Goal: Browse casually

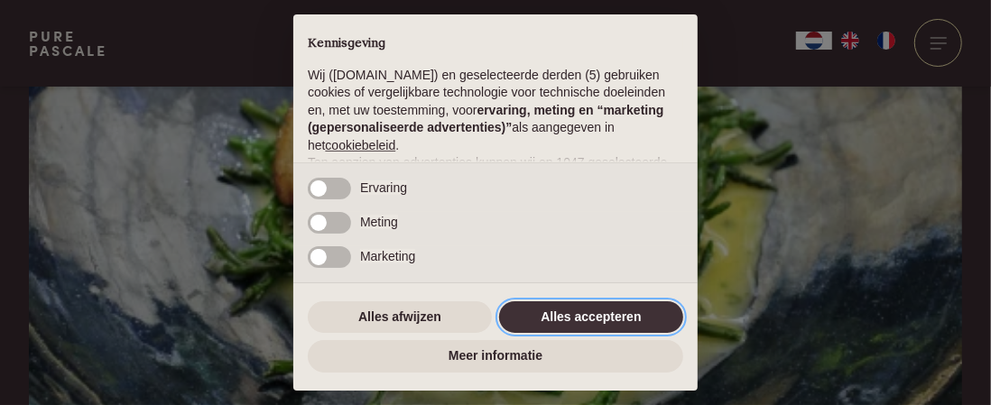
click at [609, 318] on button "Alles accepteren" at bounding box center [591, 318] width 184 height 33
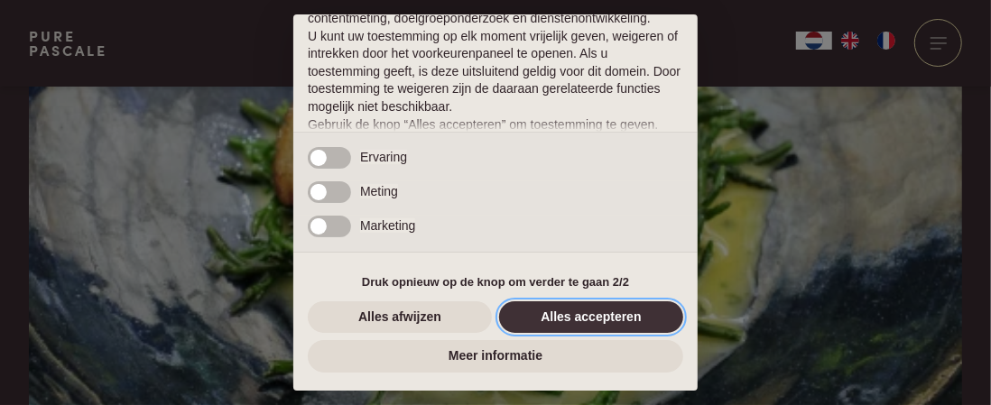
click at [599, 318] on button "Alles accepteren" at bounding box center [591, 318] width 184 height 33
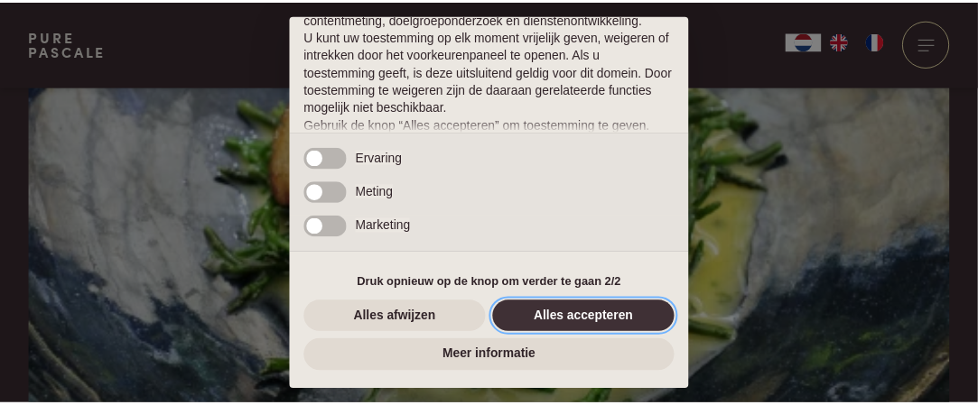
scroll to position [320, 0]
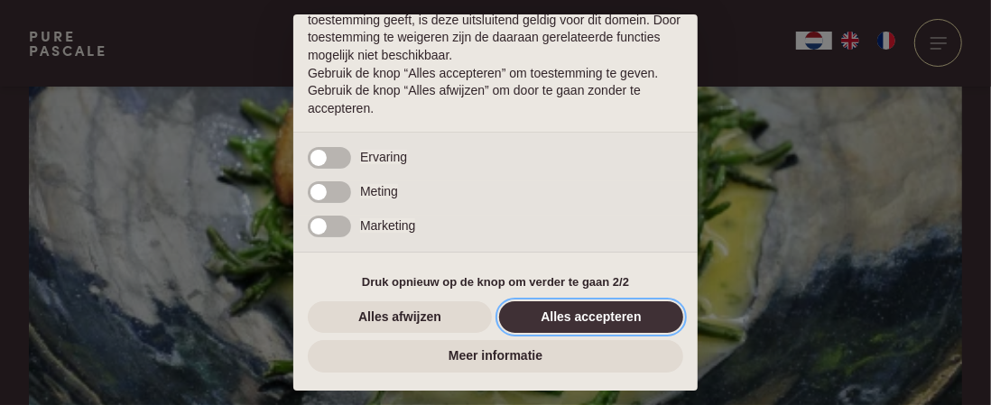
click at [611, 319] on button "Alles accepteren" at bounding box center [591, 318] width 184 height 33
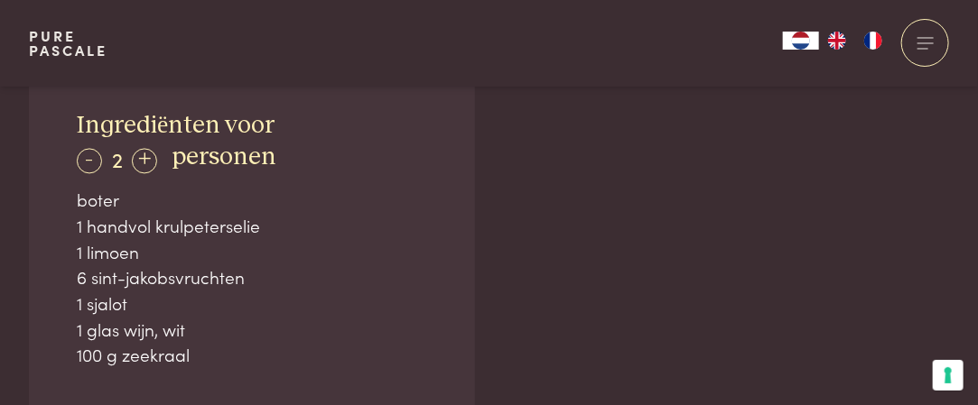
scroll to position [1174, 0]
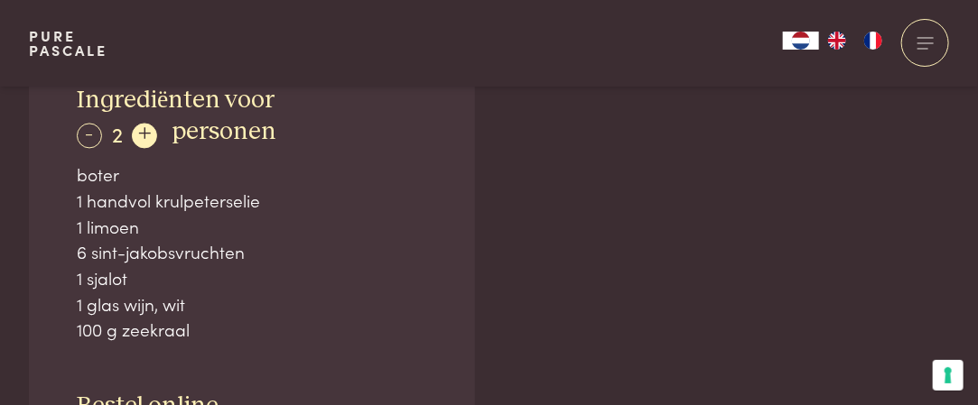
click at [146, 135] on div "+" at bounding box center [144, 135] width 25 height 25
click at [146, 135] on div "+" at bounding box center [145, 135] width 25 height 25
click at [146, 135] on div "+" at bounding box center [146, 135] width 25 height 25
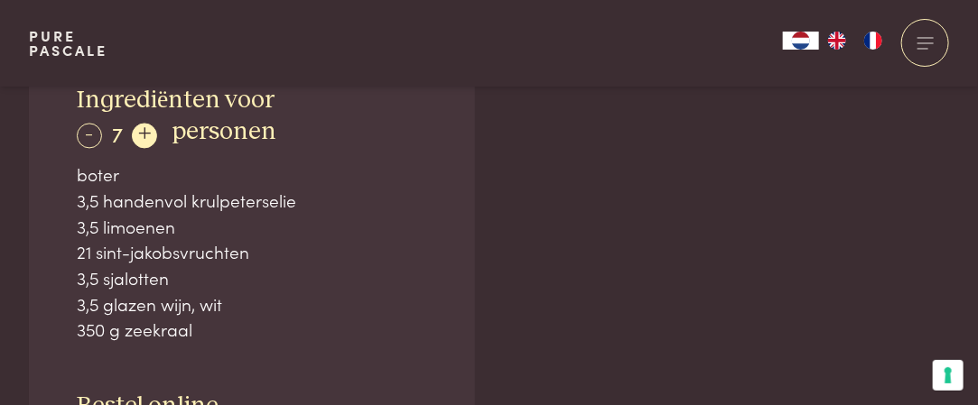
click at [146, 135] on div "+" at bounding box center [144, 135] width 25 height 25
click at [147, 135] on div "+" at bounding box center [146, 135] width 25 height 25
click at [148, 135] on div "+" at bounding box center [146, 135] width 25 height 25
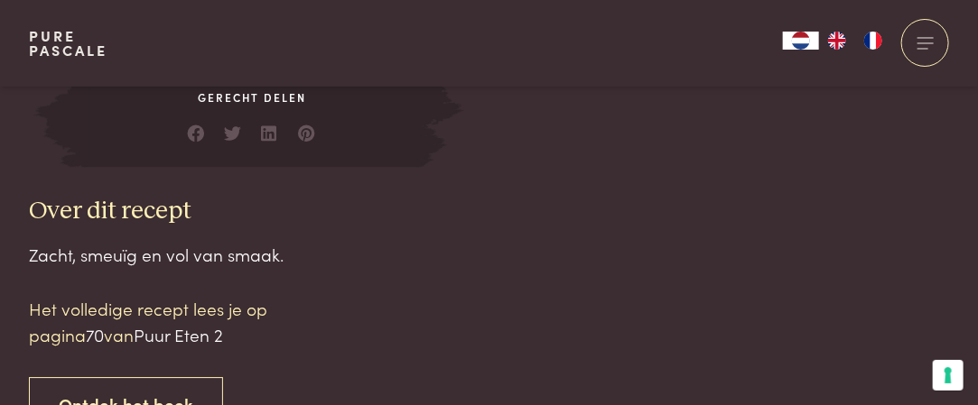
scroll to position [1715, 0]
